Goal: Information Seeking & Learning: Learn about a topic

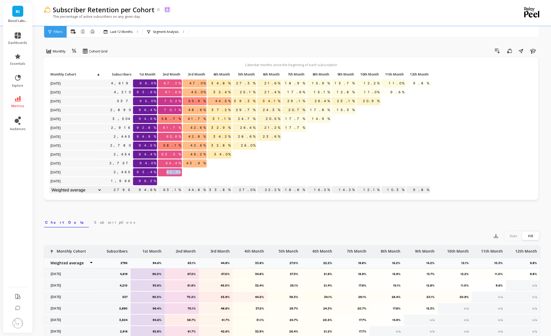
drag, startPoint x: 170, startPoint y: 172, endPoint x: 192, endPoint y: 173, distance: 22.2
click at [192, 173] on div "Click to create an audience 4,619 96.0% 67.2% 47.0% 34.8% 27.3% 21.6% 18.9% 15.…" at bounding box center [239, 133] width 381 height 124
click at [192, 173] on div at bounding box center [195, 172] width 24 height 8
click at [165, 28] on div "Segment Analysis" at bounding box center [166, 31] width 46 height 11
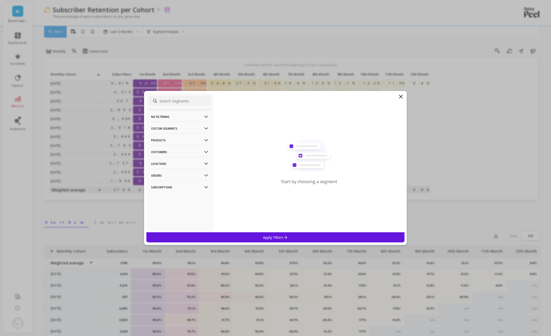
click at [185, 145] on p "Products" at bounding box center [180, 139] width 58 height 13
click at [169, 161] on div "Products" at bounding box center [180, 159] width 62 height 8
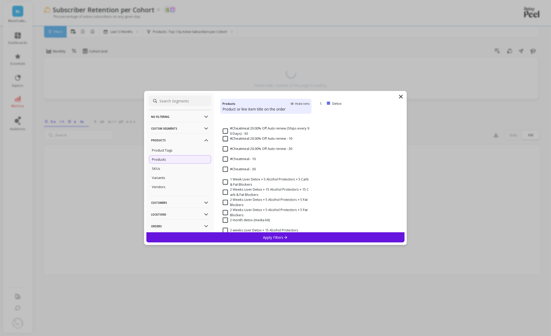
scroll to position [196, 0]
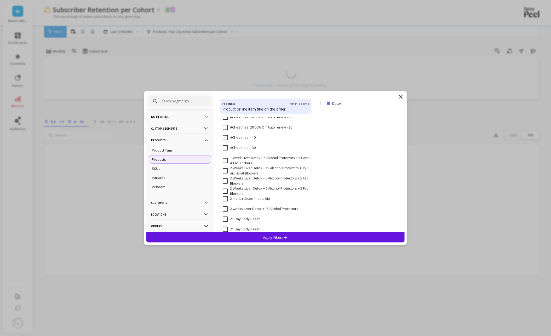
click at [253, 239] on div "Apply Filters" at bounding box center [275, 237] width 258 height 10
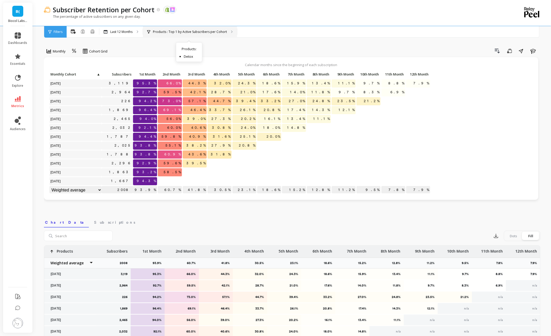
click at [189, 32] on p "Products : Top 1 by Active Subscribers per Cohort" at bounding box center [190, 32] width 74 height 4
click at [128, 30] on p "Last 12 Months" at bounding box center [121, 32] width 22 height 4
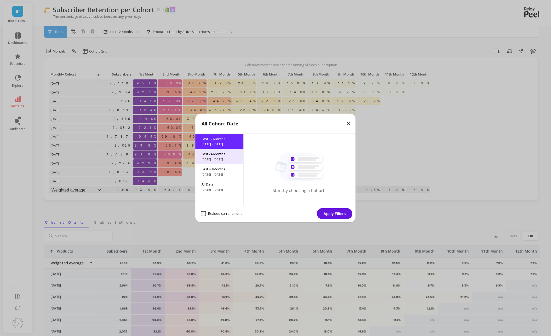
click at [212, 156] on div "Last 24 Months [DATE] - [DATE]" at bounding box center [219, 156] width 48 height 15
click at [332, 212] on button "Apply Filters" at bounding box center [335, 213] width 36 height 11
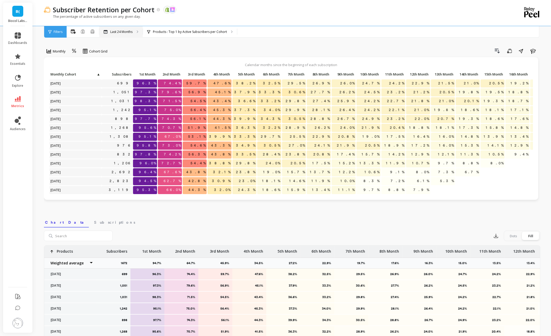
click at [124, 34] on div "Last 24 Months" at bounding box center [120, 31] width 43 height 11
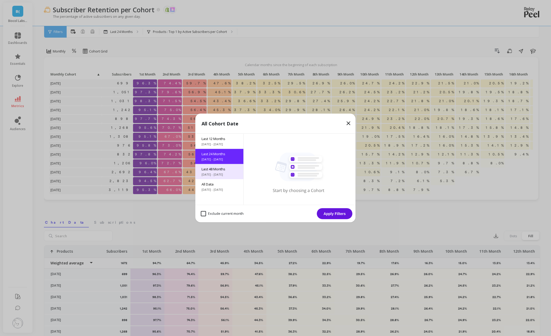
click at [208, 164] on div "Last 48 Months [DATE] - [DATE]" at bounding box center [219, 171] width 48 height 15
click at [335, 213] on button "Apply Filters" at bounding box center [335, 213] width 36 height 11
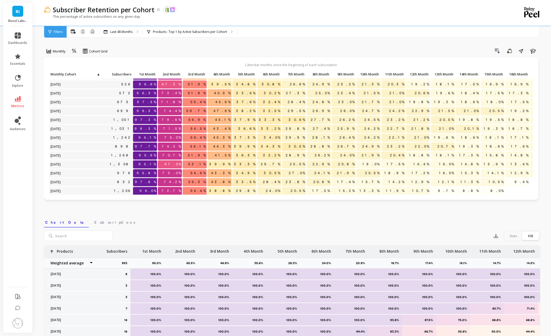
scroll to position [185, 0]
click at [178, 120] on span "79.6%" at bounding box center [170, 121] width 21 height 8
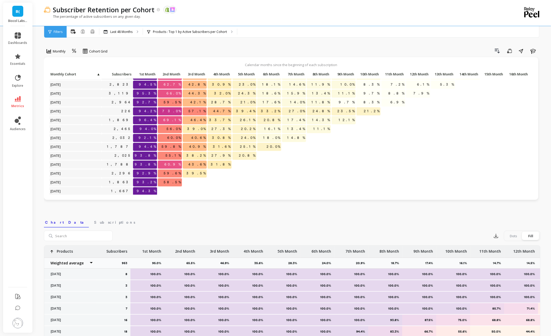
scroll to position [311, 0]
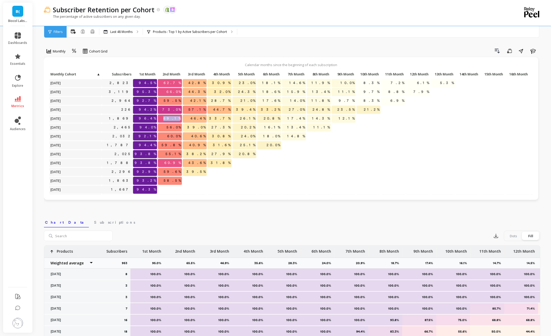
drag, startPoint x: 172, startPoint y: 118, endPoint x: 181, endPoint y: 119, distance: 9.2
click at [181, 119] on span "69.1%" at bounding box center [172, 119] width 20 height 8
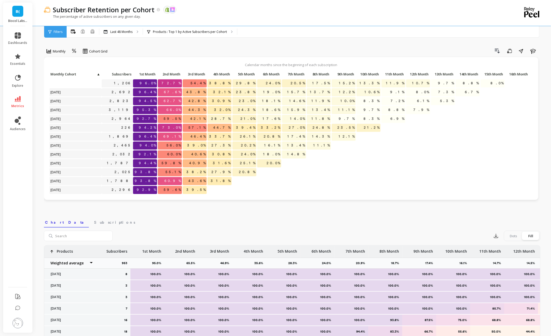
scroll to position [320, 0]
